Goal: Unclear

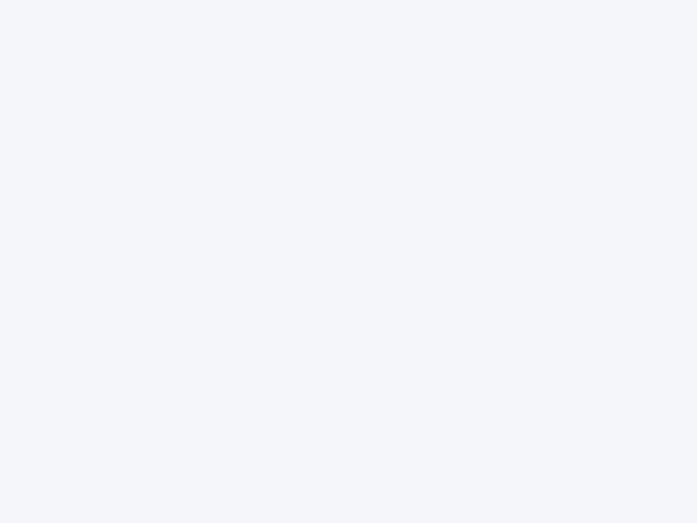
click at [348, 261] on div at bounding box center [348, 261] width 697 height 523
